Goal: Go to known website: Access a specific website the user already knows

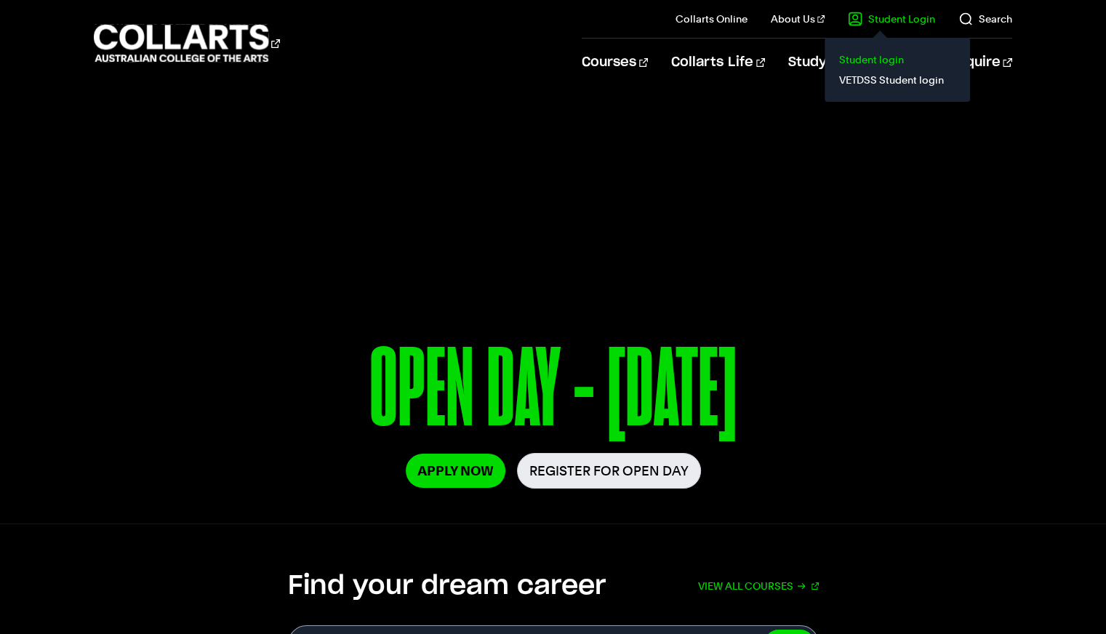
click at [874, 59] on link "Student login" at bounding box center [897, 59] width 122 height 20
click at [880, 65] on link "Student login" at bounding box center [897, 59] width 122 height 20
